Goal: Check status

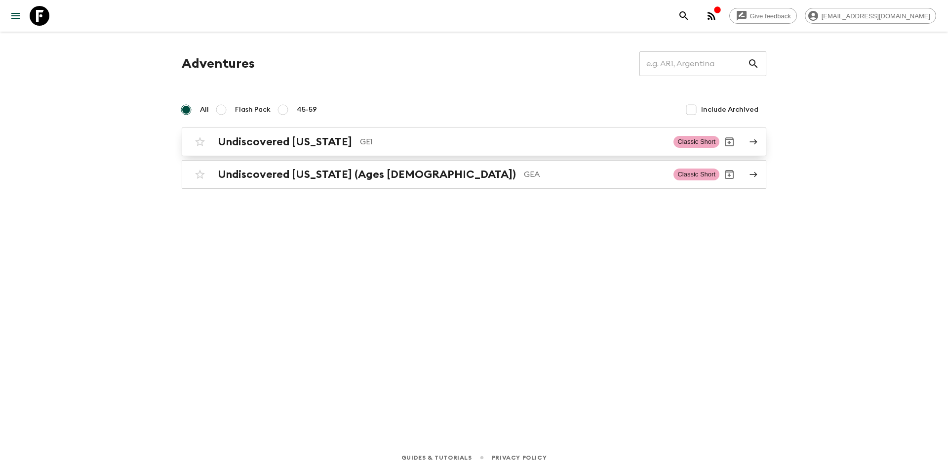
click at [302, 146] on h2 "Undiscovered [US_STATE]" at bounding box center [285, 141] width 134 height 13
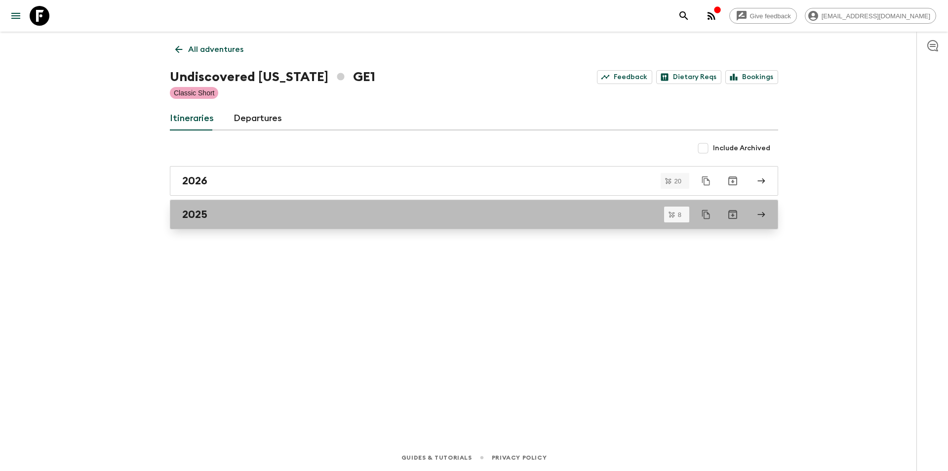
click at [224, 223] on link "2025" at bounding box center [474, 214] width 608 height 30
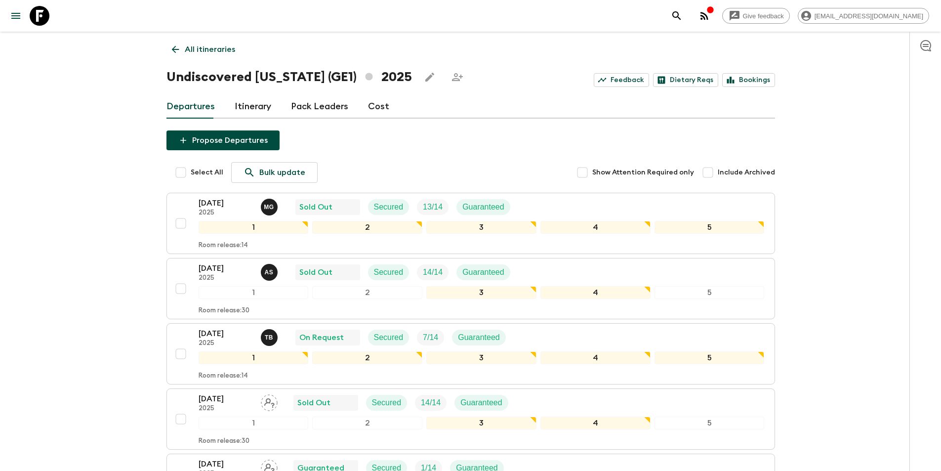
scroll to position [148, 0]
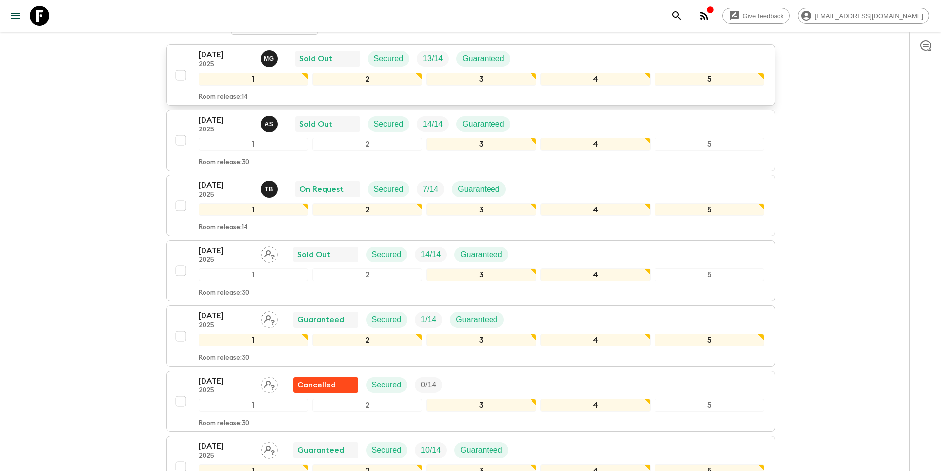
click at [208, 48] on button "[DATE] 2025 M G Sold Out Secured 13 / 14 Guaranteed 1 2 3 4 5 Room release: 14" at bounding box center [470, 74] width 608 height 61
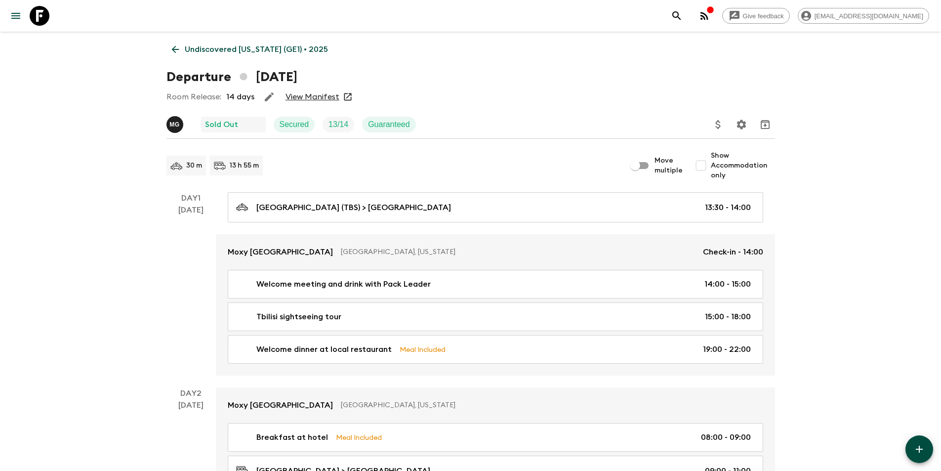
click at [315, 99] on link "View Manifest" at bounding box center [312, 97] width 54 height 10
